Goal: Information Seeking & Learning: Learn about a topic

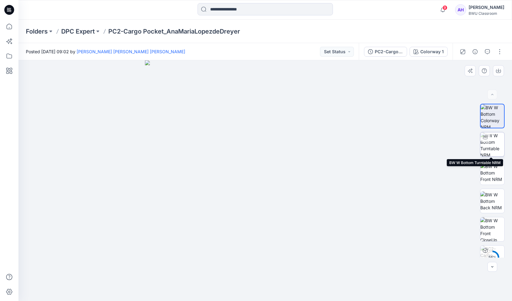
click at [497, 152] on img at bounding box center [492, 144] width 24 height 24
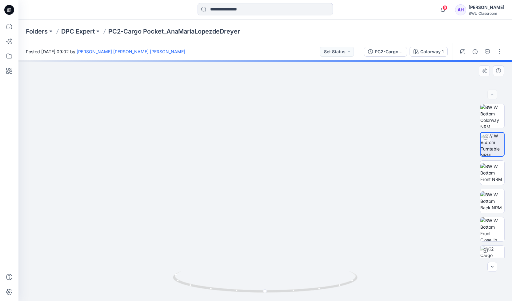
drag, startPoint x: 326, startPoint y: 129, endPoint x: 309, endPoint y: 217, distance: 89.7
click at [309, 217] on img at bounding box center [247, 110] width 699 height 382
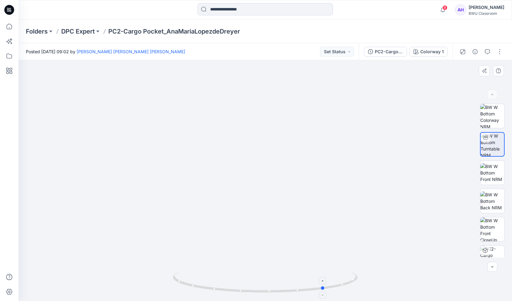
drag, startPoint x: 266, startPoint y: 292, endPoint x: 326, endPoint y: 291, distance: 59.7
click at [326, 291] on icon at bounding box center [266, 282] width 186 height 23
drag, startPoint x: 324, startPoint y: 287, endPoint x: 363, endPoint y: 280, distance: 40.4
click at [363, 280] on div at bounding box center [265, 180] width 494 height 241
click at [491, 231] on img at bounding box center [492, 229] width 24 height 24
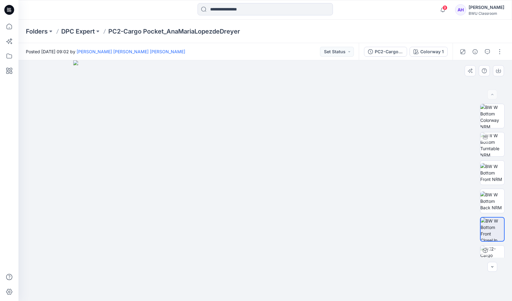
drag, startPoint x: 278, startPoint y: 118, endPoint x: 296, endPoint y: 259, distance: 143.0
click at [296, 264] on img at bounding box center [265, 180] width 384 height 241
click at [75, 30] on p "DPC Expert" at bounding box center [78, 31] width 34 height 9
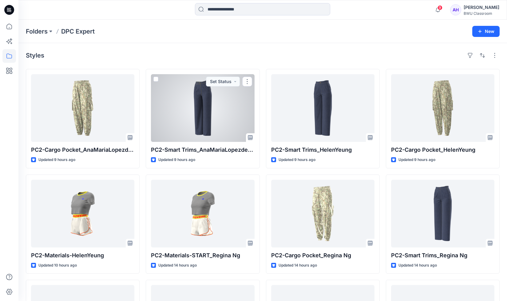
click at [206, 113] on div at bounding box center [202, 108] width 103 height 68
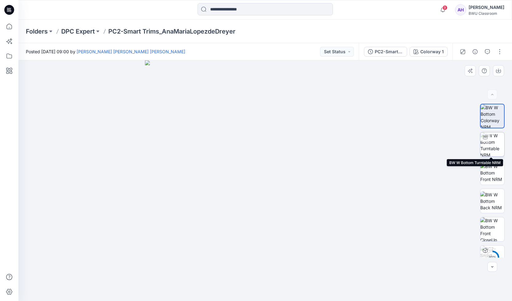
click at [492, 148] on img at bounding box center [492, 144] width 24 height 24
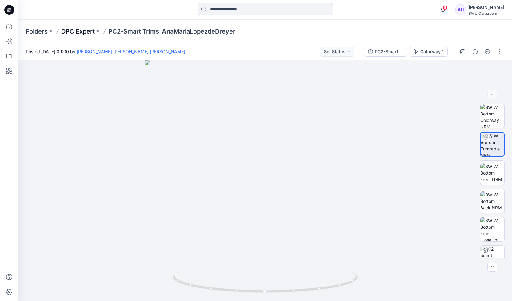
click at [91, 29] on p "DPC Expert" at bounding box center [78, 31] width 34 height 9
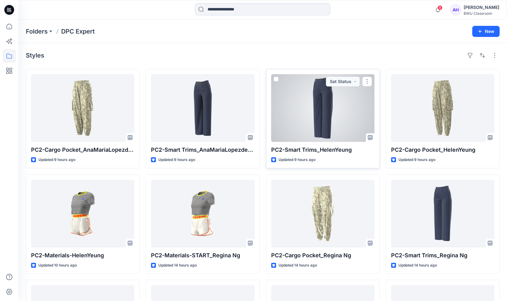
click at [320, 102] on div at bounding box center [322, 108] width 103 height 68
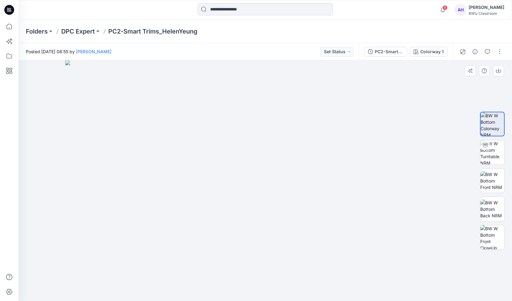
drag, startPoint x: 280, startPoint y: 90, endPoint x: 286, endPoint y: 223, distance: 133.1
click at [286, 223] on img at bounding box center [265, 180] width 400 height 241
click at [494, 159] on img at bounding box center [492, 152] width 24 height 24
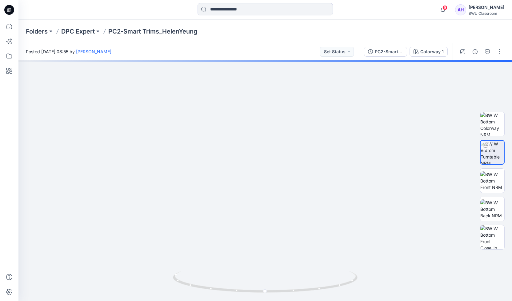
drag, startPoint x: 278, startPoint y: 92, endPoint x: 284, endPoint y: 317, distance: 225.3
click at [284, 301] on html "9 Notifications [PERSON_NAME] [PERSON_NAME] [PERSON_NAME] shared PC2-Cargo Pock…" at bounding box center [256, 150] width 512 height 301
drag, startPoint x: 285, startPoint y: 137, endPoint x: 266, endPoint y: 191, distance: 56.5
click at [266, 191] on img at bounding box center [252, 170] width 813 height 262
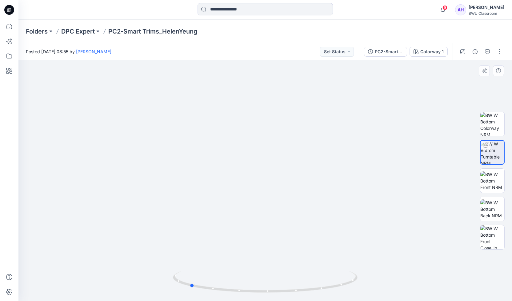
drag, startPoint x: 265, startPoint y: 292, endPoint x: 374, endPoint y: 278, distance: 109.8
click at [374, 278] on div at bounding box center [265, 180] width 494 height 241
drag, startPoint x: 192, startPoint y: 283, endPoint x: 308, endPoint y: 289, distance: 115.5
click at [308, 289] on icon at bounding box center [266, 282] width 186 height 23
click at [70, 32] on p "DPC Expert" at bounding box center [78, 31] width 34 height 9
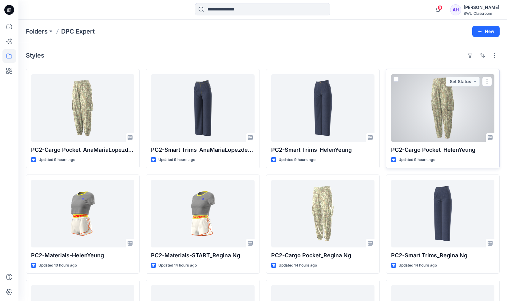
click at [447, 105] on div at bounding box center [442, 108] width 103 height 68
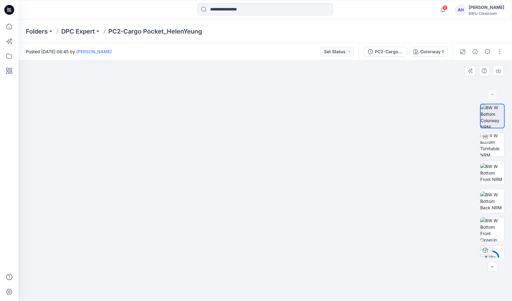
drag, startPoint x: 268, startPoint y: 253, endPoint x: 238, endPoint y: 138, distance: 119.5
click at [238, 138] on img at bounding box center [265, 101] width 400 height 400
click at [493, 143] on img at bounding box center [492, 144] width 24 height 24
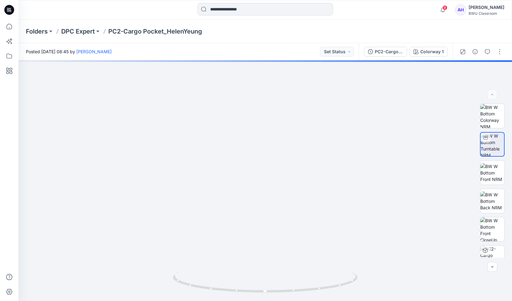
drag, startPoint x: 267, startPoint y: 92, endPoint x: 210, endPoint y: 317, distance: 232.3
click at [210, 301] on html "9 Notifications [PERSON_NAME] [PERSON_NAME] [PERSON_NAME] shared PC2-Cargo Pock…" at bounding box center [256, 150] width 512 height 301
drag, startPoint x: 238, startPoint y: 134, endPoint x: 241, endPoint y: 256, distance: 122.5
click at [235, 267] on img at bounding box center [207, 177] width 942 height 246
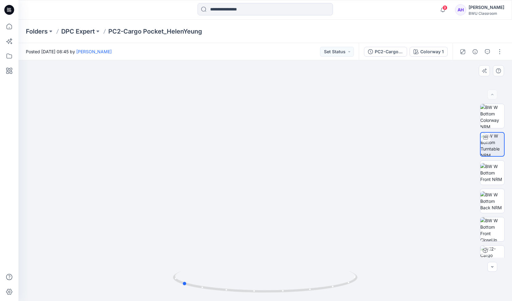
drag, startPoint x: 265, startPoint y: 290, endPoint x: 366, endPoint y: 286, distance: 101.3
click at [366, 286] on div at bounding box center [265, 180] width 494 height 241
click at [82, 29] on p "DPC Expert" at bounding box center [78, 31] width 34 height 9
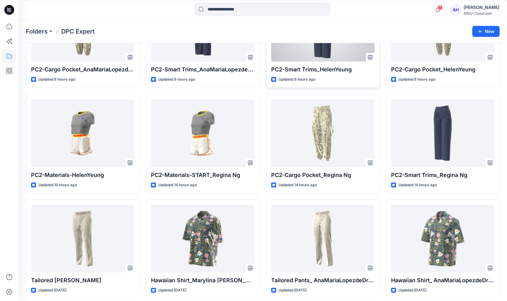
scroll to position [82, 0]
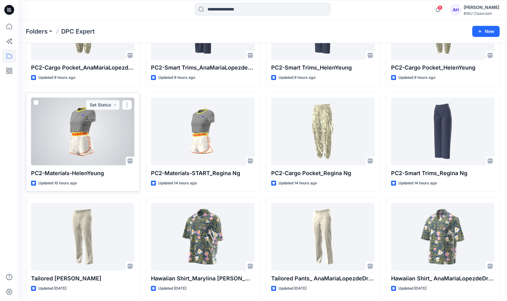
click at [84, 129] on div at bounding box center [82, 132] width 103 height 68
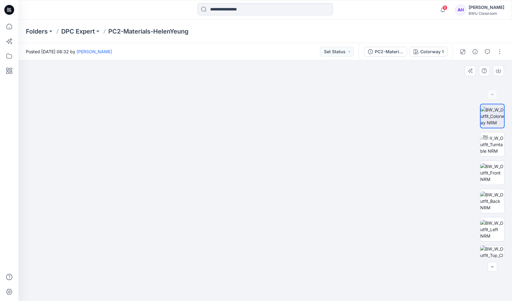
drag, startPoint x: 268, startPoint y: 105, endPoint x: 262, endPoint y: 143, distance: 37.9
click at [262, 143] on img at bounding box center [265, 161] width 400 height 280
click at [493, 146] on img at bounding box center [492, 144] width 24 height 19
drag, startPoint x: 278, startPoint y: 132, endPoint x: 277, endPoint y: 174, distance: 42.2
click at [277, 174] on img at bounding box center [264, 26] width 942 height 549
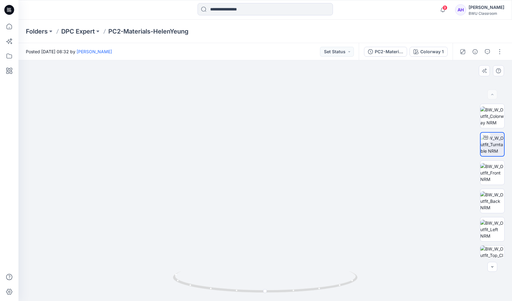
drag, startPoint x: 277, startPoint y: 110, endPoint x: 268, endPoint y: 237, distance: 127.1
click at [268, 237] on img at bounding box center [254, 87] width 942 height 426
drag, startPoint x: 265, startPoint y: 292, endPoint x: 330, endPoint y: 294, distance: 65.3
click at [330, 294] on icon at bounding box center [266, 282] width 186 height 23
drag, startPoint x: 258, startPoint y: 248, endPoint x: 253, endPoint y: 123, distance: 124.7
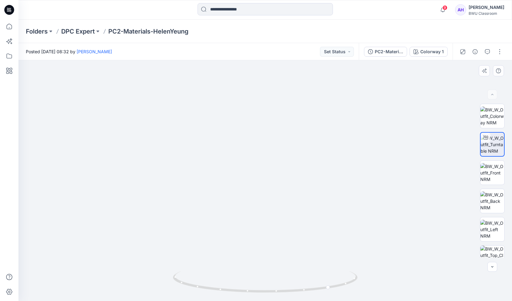
click at [253, 123] on img at bounding box center [250, 27] width 942 height 547
drag, startPoint x: 253, startPoint y: 92, endPoint x: 266, endPoint y: 238, distance: 146.7
click at [266, 238] on img at bounding box center [263, 100] width 942 height 401
drag, startPoint x: 329, startPoint y: 287, endPoint x: 368, endPoint y: 281, distance: 39.2
click at [368, 281] on div at bounding box center [265, 180] width 494 height 241
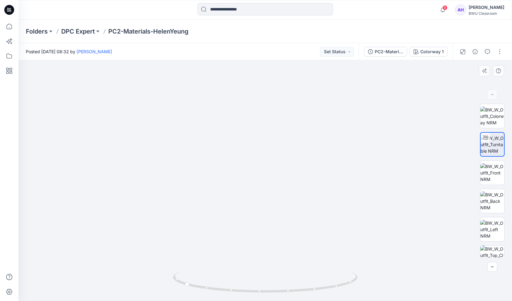
drag, startPoint x: 275, startPoint y: 243, endPoint x: 271, endPoint y: 101, distance: 142.5
click at [271, 101] on img at bounding box center [258, 29] width 942 height 543
drag, startPoint x: 267, startPoint y: 118, endPoint x: 256, endPoint y: 159, distance: 41.9
click at [256, 159] on img at bounding box center [253, 136] width 541 height 330
click at [490, 173] on img at bounding box center [492, 172] width 24 height 19
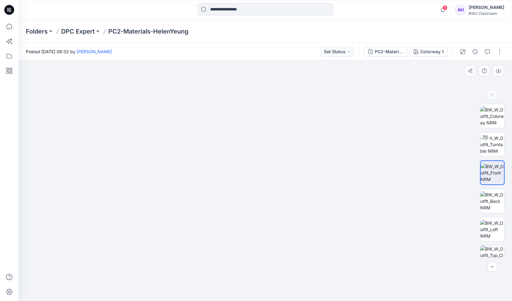
drag, startPoint x: 279, startPoint y: 141, endPoint x: 258, endPoint y: 192, distance: 55.4
click at [258, 192] on img at bounding box center [265, 177] width 358 height 248
click at [76, 28] on p "DPC Expert" at bounding box center [78, 31] width 34 height 9
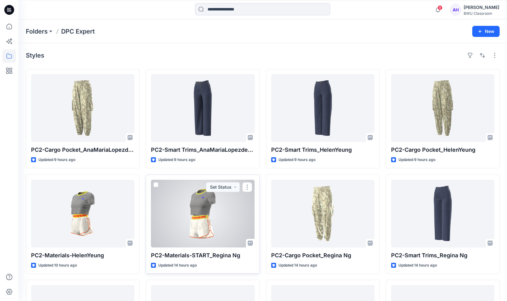
click at [205, 216] on div at bounding box center [202, 214] width 103 height 68
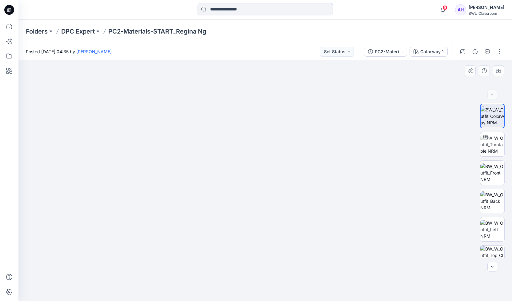
drag, startPoint x: 261, startPoint y: 166, endPoint x: 263, endPoint y: 191, distance: 24.7
click at [263, 191] on img at bounding box center [265, 168] width 400 height 265
click at [493, 148] on img at bounding box center [492, 144] width 24 height 19
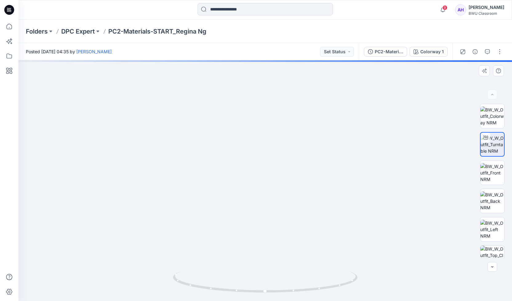
drag, startPoint x: 277, startPoint y: 122, endPoint x: 257, endPoint y: 177, distance: 57.7
click at [257, 177] on img at bounding box center [245, 32] width 942 height 537
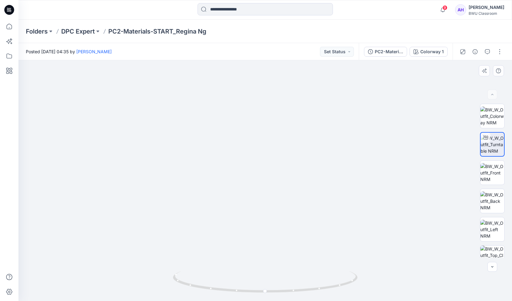
drag, startPoint x: 264, startPoint y: 111, endPoint x: 263, endPoint y: 223, distance: 111.7
click at [263, 223] on img at bounding box center [244, 88] width 942 height 426
drag, startPoint x: 265, startPoint y: 291, endPoint x: 360, endPoint y: 293, distance: 95.4
click at [360, 293] on div at bounding box center [265, 180] width 494 height 241
click at [497, 167] on img at bounding box center [492, 172] width 24 height 19
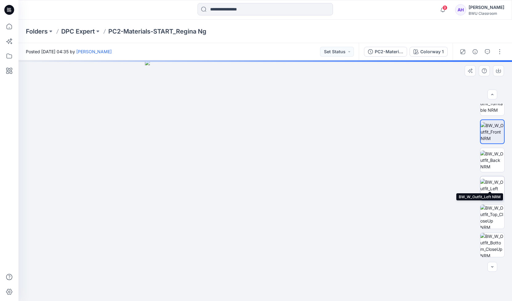
scroll to position [69, 0]
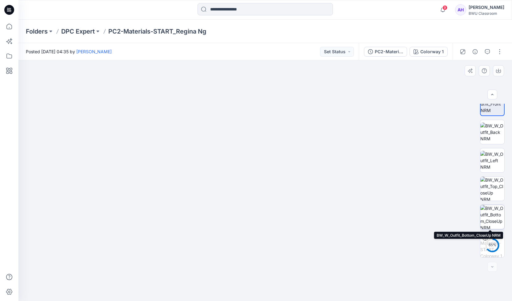
click at [496, 217] on img at bounding box center [492, 217] width 24 height 24
drag, startPoint x: 289, startPoint y: 91, endPoint x: 274, endPoint y: 262, distance: 171.1
click at [274, 262] on img at bounding box center [265, 180] width 400 height 241
drag, startPoint x: 274, startPoint y: 113, endPoint x: 272, endPoint y: 132, distance: 19.2
click at [272, 132] on img at bounding box center [265, 180] width 400 height 241
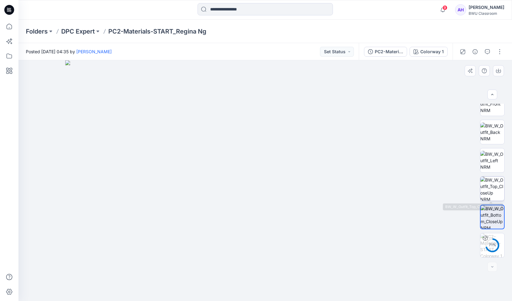
click at [486, 192] on img at bounding box center [492, 189] width 24 height 24
